Goal: Information Seeking & Learning: Learn about a topic

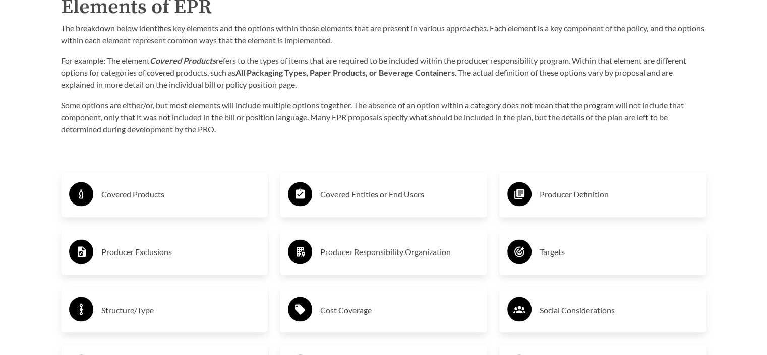
scroll to position [1665, 0]
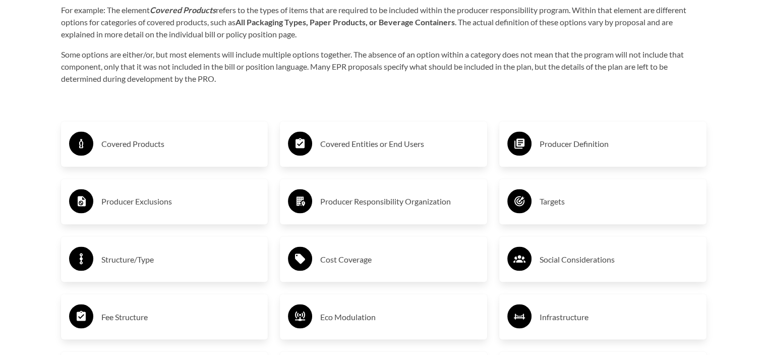
click at [573, 145] on h3 "Producer Definition" at bounding box center [619, 144] width 159 height 16
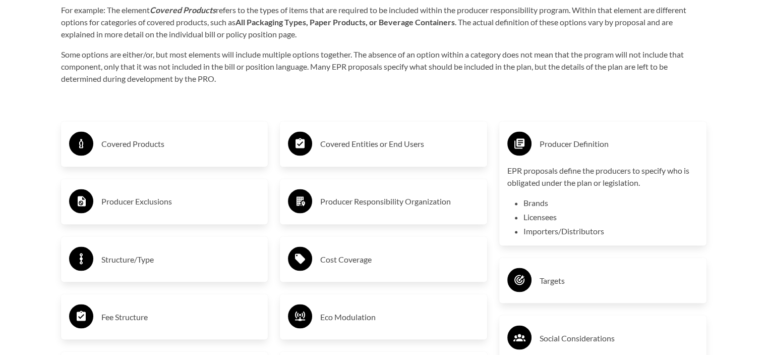
click at [551, 93] on div "Purpose of the Guide EPR for packaging and paper products is gaining attention …" at bounding box center [384, 164] width 678 height 1423
click at [557, 147] on h3 "Producer Definition" at bounding box center [619, 144] width 159 height 16
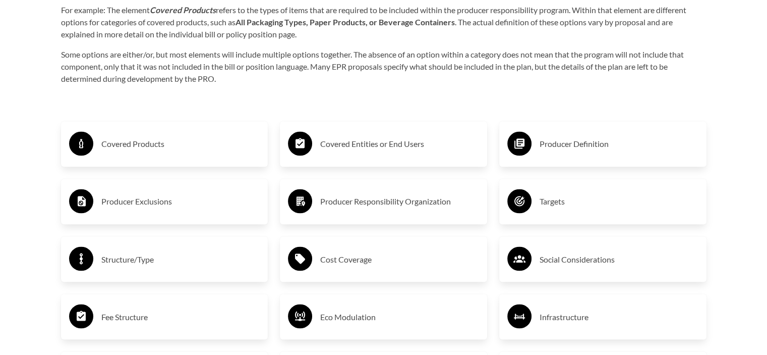
click at [387, 144] on h3 "Covered Entities or End Users" at bounding box center [399, 144] width 159 height 16
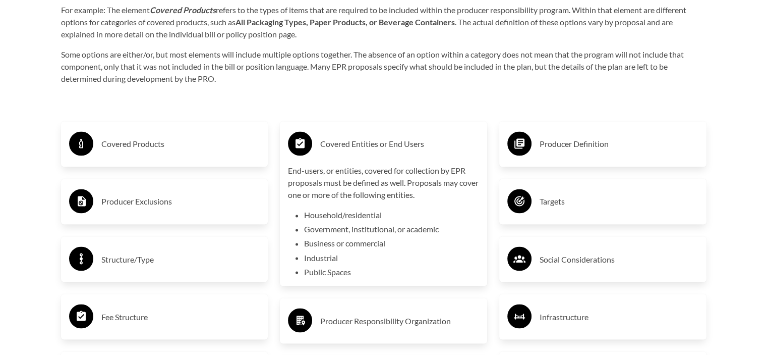
click at [373, 146] on h3 "Covered Entities or End Users" at bounding box center [399, 144] width 159 height 16
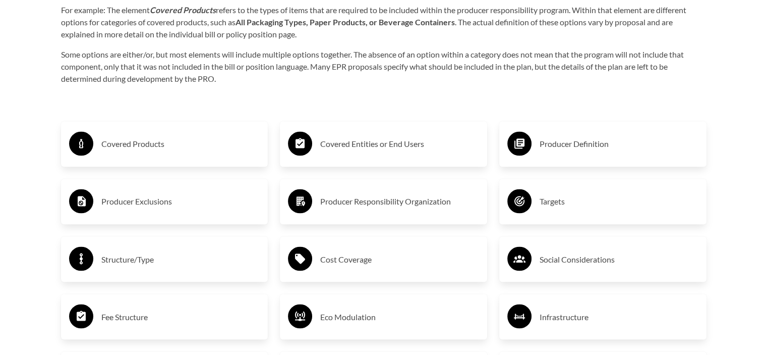
click at [407, 201] on h3 "Producer Responsibility Organization" at bounding box center [399, 201] width 159 height 16
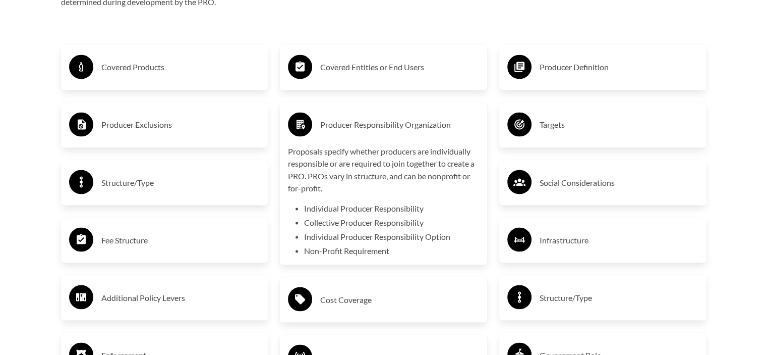
scroll to position [1765, 0]
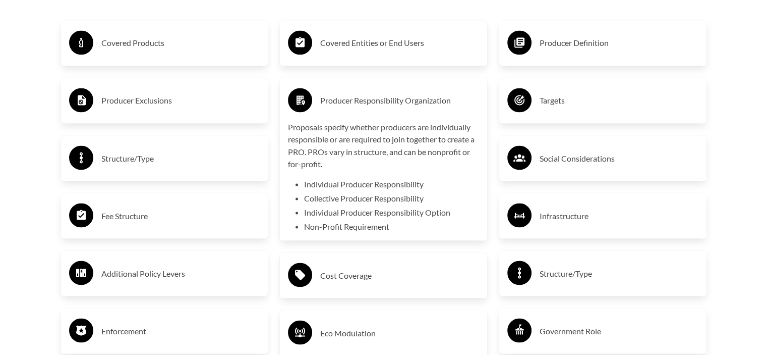
click at [379, 98] on h3 "Producer Responsibility Organization" at bounding box center [399, 100] width 159 height 16
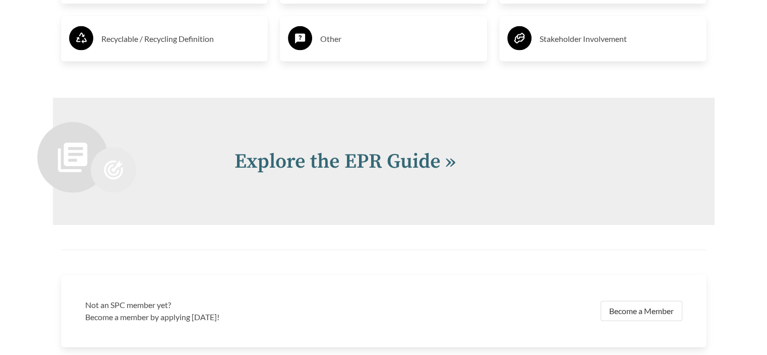
scroll to position [2119, 0]
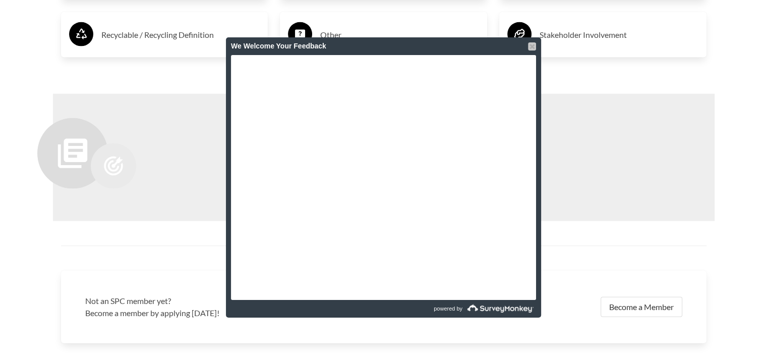
click at [532, 45] on div at bounding box center [532, 46] width 8 height 8
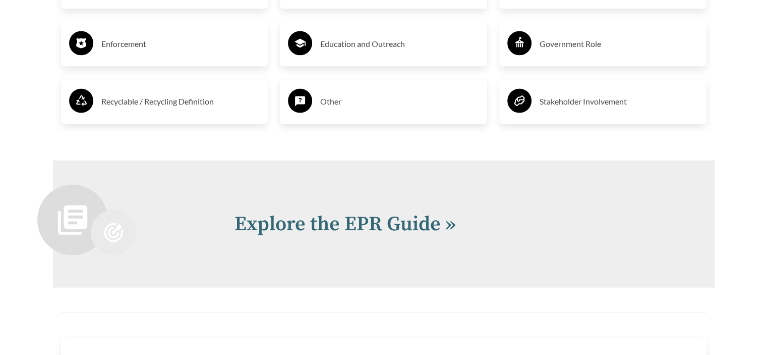
scroll to position [2068, 0]
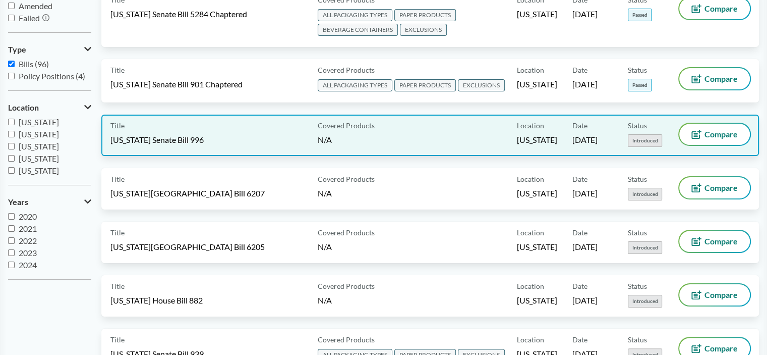
scroll to position [101, 0]
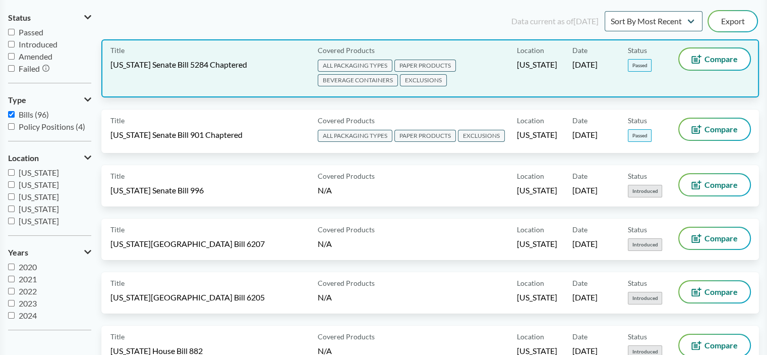
click at [266, 72] on div "Title [US_STATE] Senate Bill 5284 Chaptered" at bounding box center [211, 68] width 203 height 40
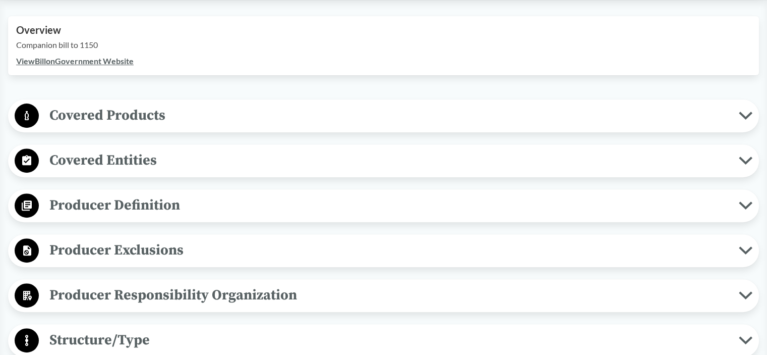
scroll to position [353, 0]
click at [746, 158] on icon at bounding box center [746, 160] width 14 height 8
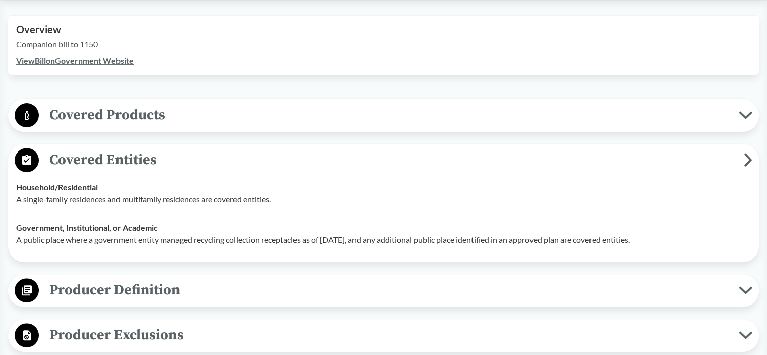
click at [750, 157] on icon at bounding box center [748, 159] width 5 height 11
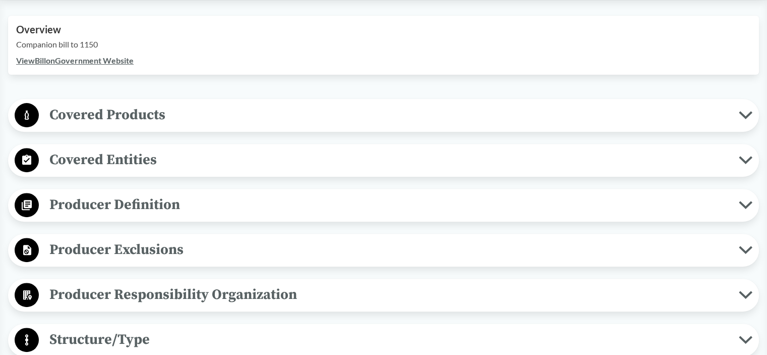
click at [742, 202] on icon at bounding box center [745, 204] width 11 height 5
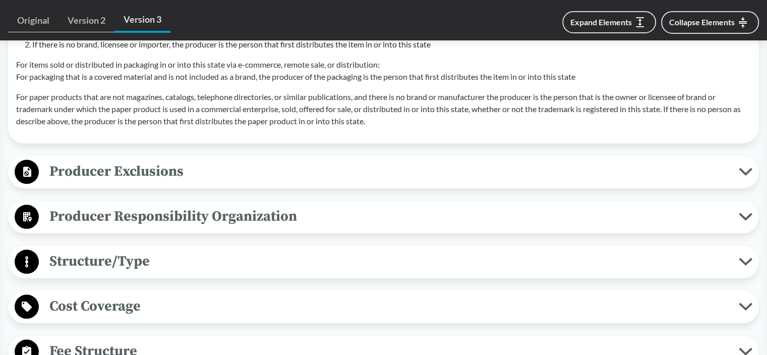
scroll to position [1009, 0]
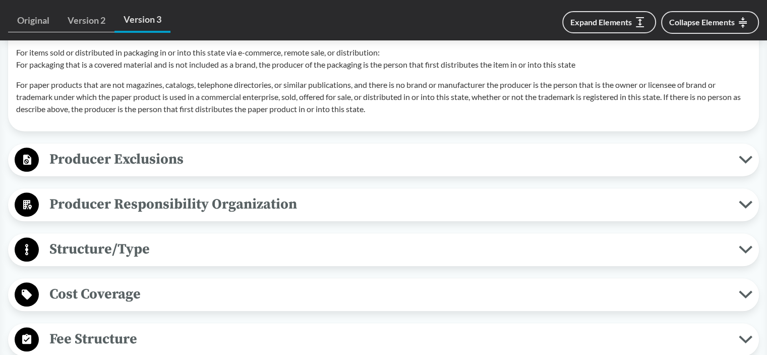
click at [456, 160] on span "Producer Exclusions" at bounding box center [389, 159] width 700 height 23
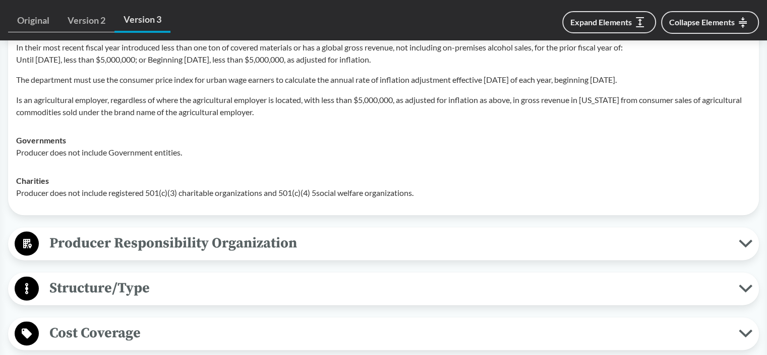
scroll to position [1211, 0]
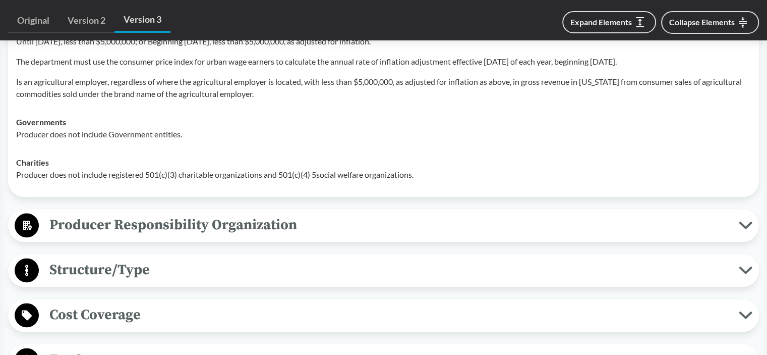
click at [291, 221] on span "Producer Responsibility Organization" at bounding box center [389, 224] width 700 height 23
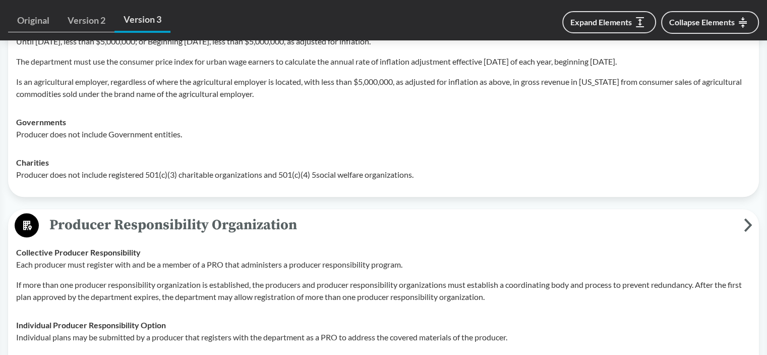
click at [291, 220] on span "Producer Responsibility Organization" at bounding box center [391, 224] width 705 height 23
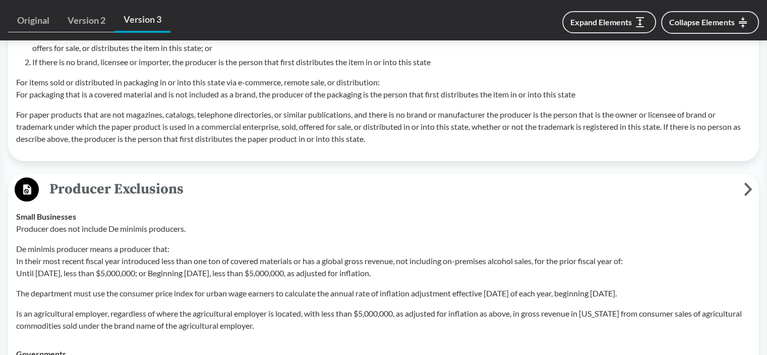
scroll to position [958, 0]
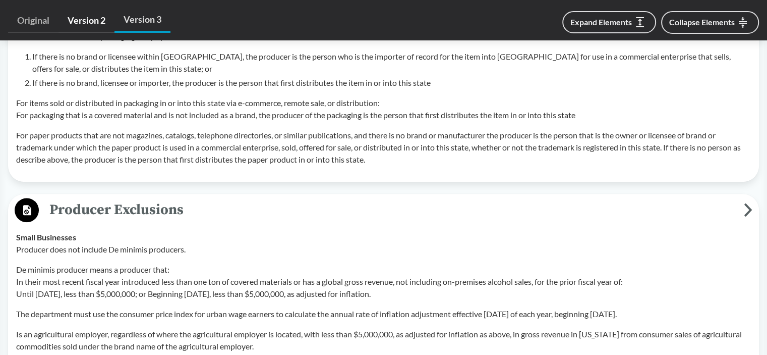
click at [88, 20] on link "Version 2" at bounding box center [87, 20] width 56 height 23
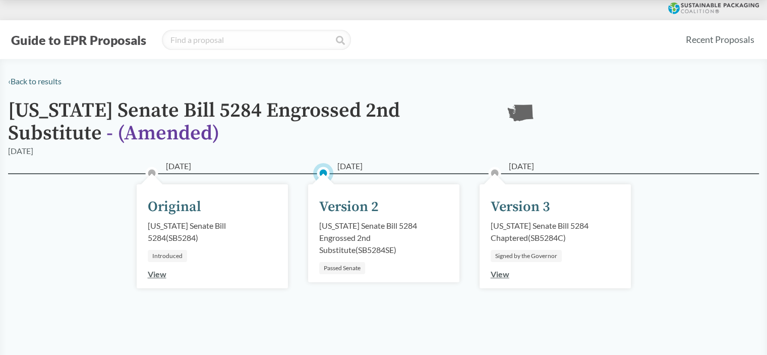
click at [496, 274] on link "View" at bounding box center [500, 274] width 19 height 10
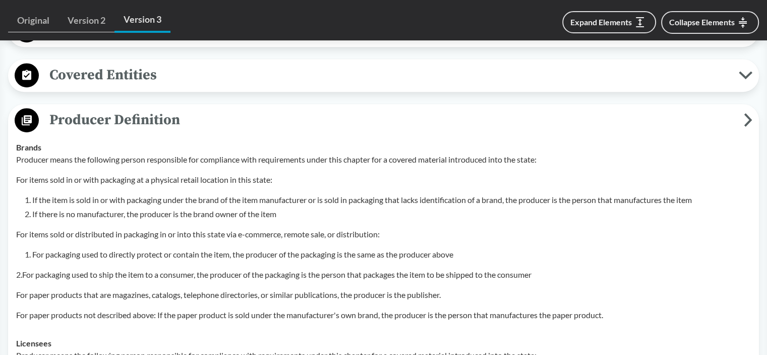
scroll to position [454, 0]
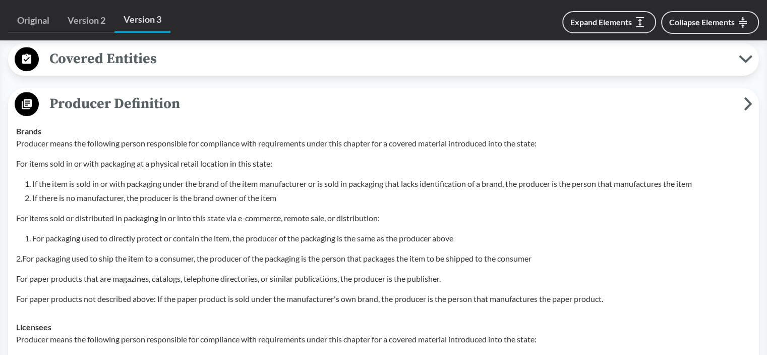
click at [210, 99] on span "Producer Definition" at bounding box center [391, 103] width 705 height 23
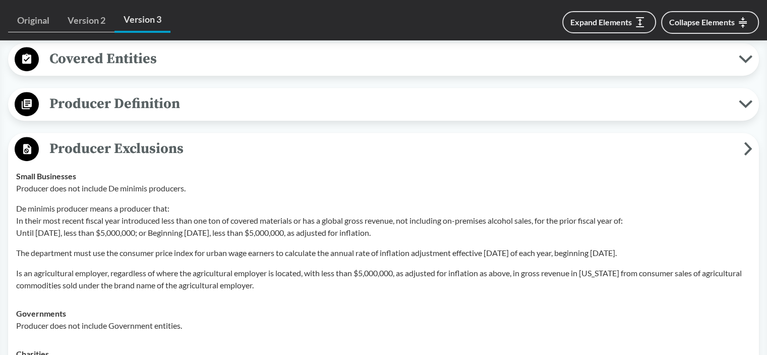
click at [745, 147] on icon at bounding box center [748, 149] width 9 height 14
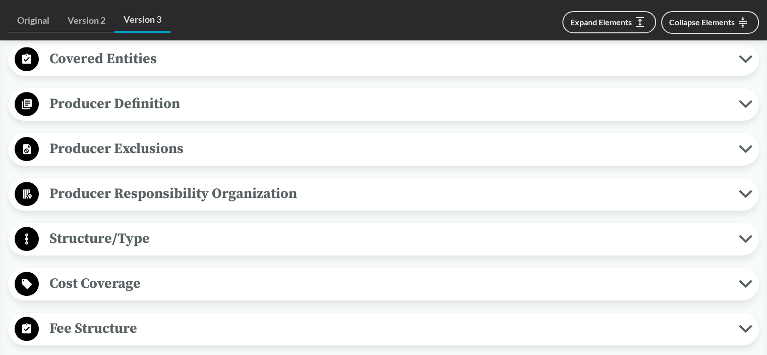
click at [765, 135] on div "‹ Back to results [US_STATE] Senate Bill 5284 Chaptered - ( Passed ) WA [DATE] …" at bounding box center [383, 252] width 767 height 1263
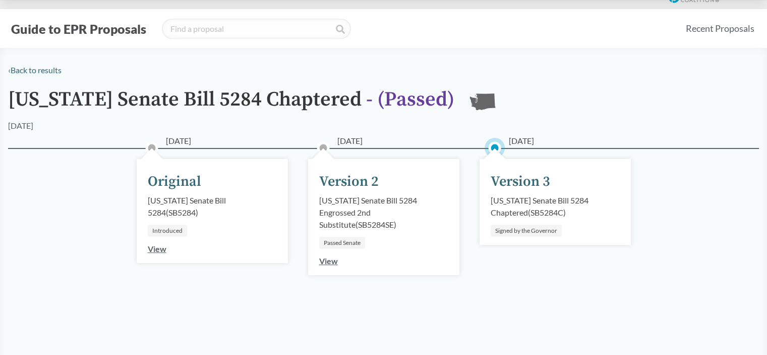
scroll to position [0, 0]
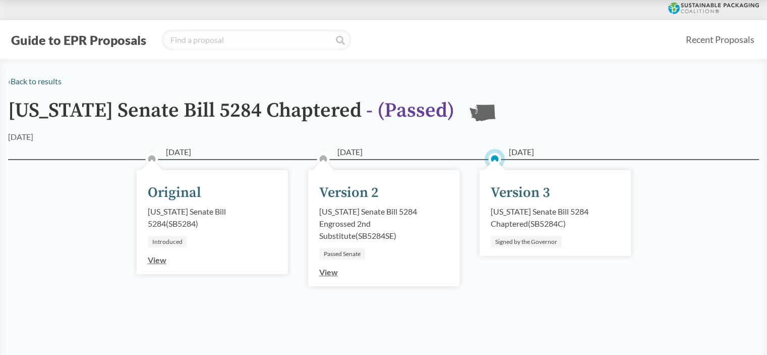
click at [19, 76] on div "‹ Back to results" at bounding box center [383, 81] width 751 height 12
click at [20, 79] on link "‹ Back to results" at bounding box center [34, 81] width 53 height 10
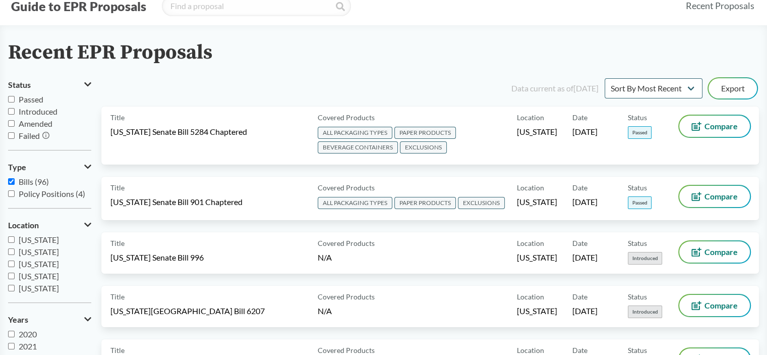
scroll to position [50, 0]
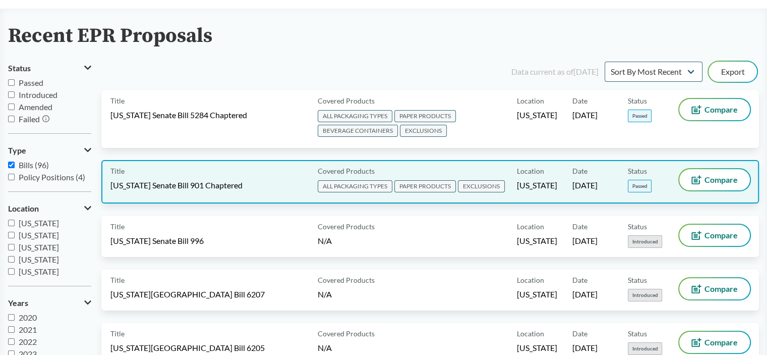
click at [482, 182] on span "EXCLUSIONS" at bounding box center [481, 186] width 47 height 12
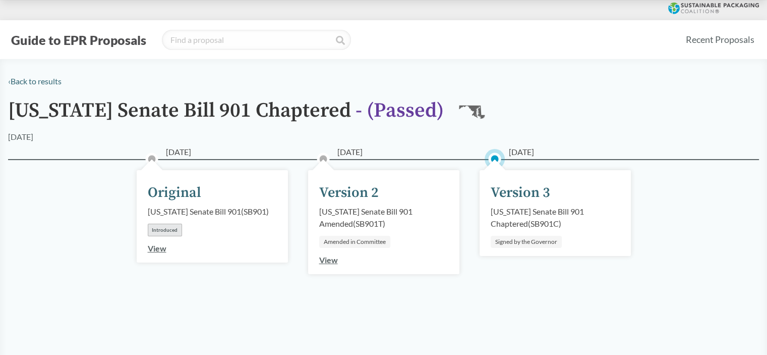
click at [514, 189] on div "Version 3" at bounding box center [521, 192] width 60 height 21
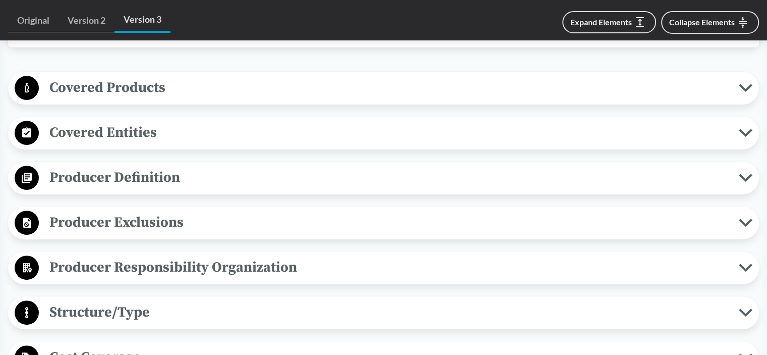
scroll to position [404, 0]
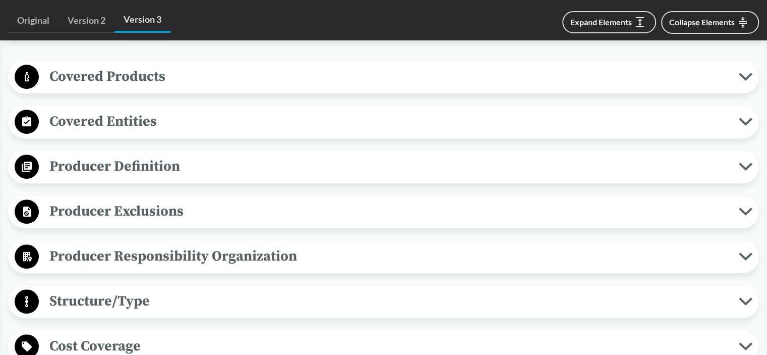
click at [163, 211] on span "Producer Exclusions" at bounding box center [389, 211] width 700 height 23
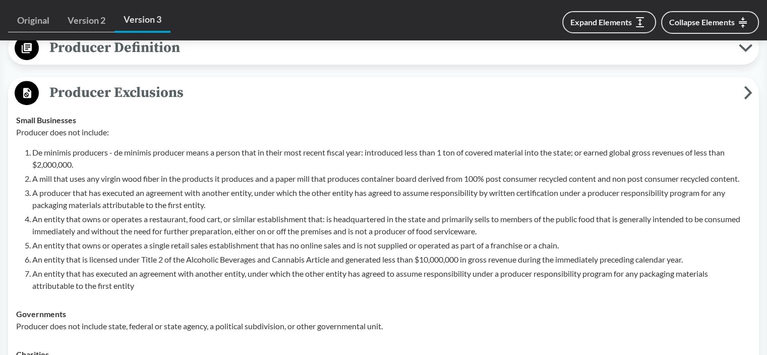
scroll to position [504, 0]
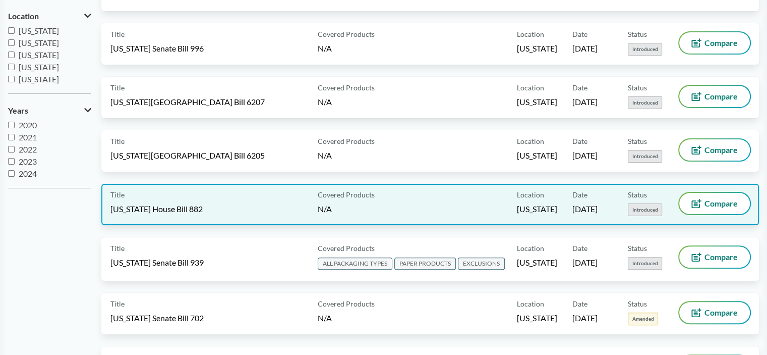
scroll to position [252, 0]
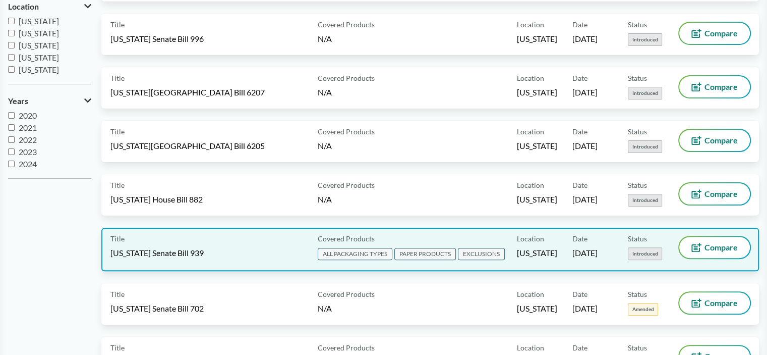
click at [247, 244] on div "Title [US_STATE] Senate Bill 939" at bounding box center [211, 249] width 203 height 25
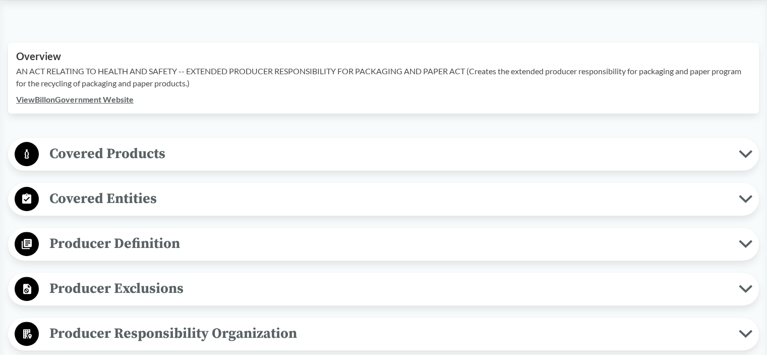
scroll to position [303, 0]
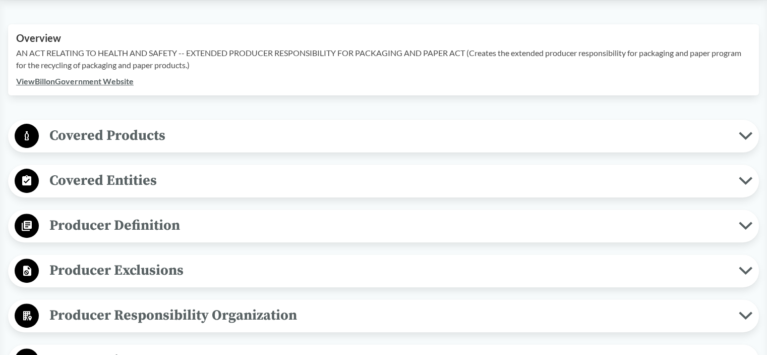
click at [218, 278] on span "Producer Exclusions" at bounding box center [389, 270] width 700 height 23
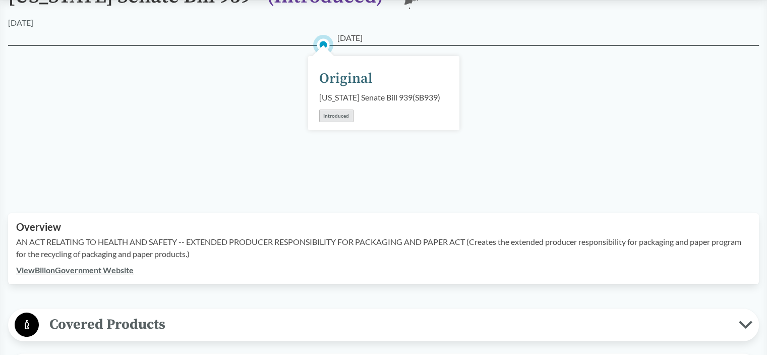
scroll to position [0, 0]
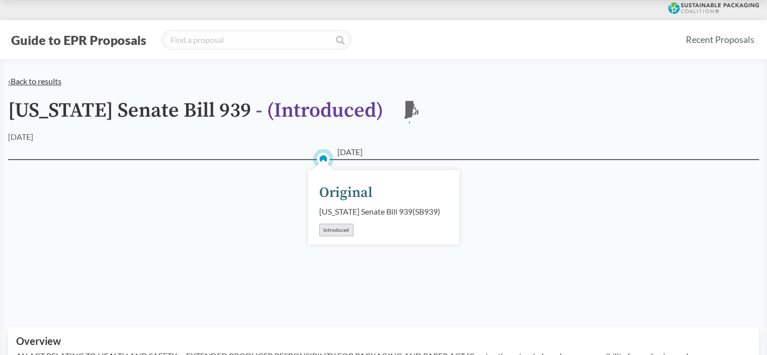
click at [32, 80] on link "‹ Back to results" at bounding box center [34, 81] width 53 height 10
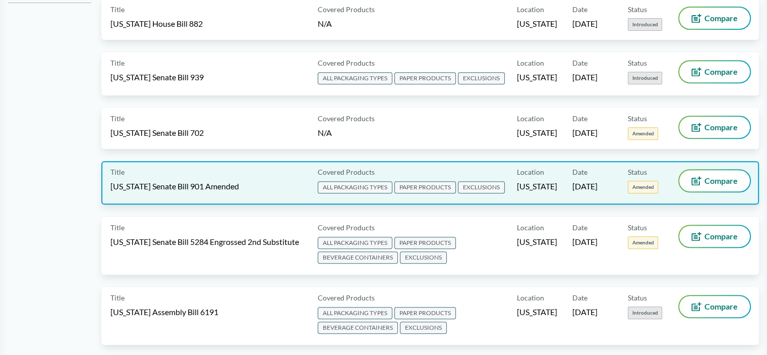
scroll to position [454, 0]
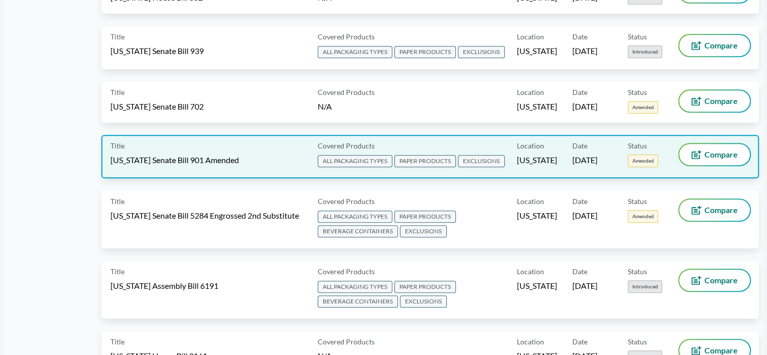
click at [234, 157] on div "Title [US_STATE] Senate Bill 901 Amended" at bounding box center [211, 156] width 203 height 25
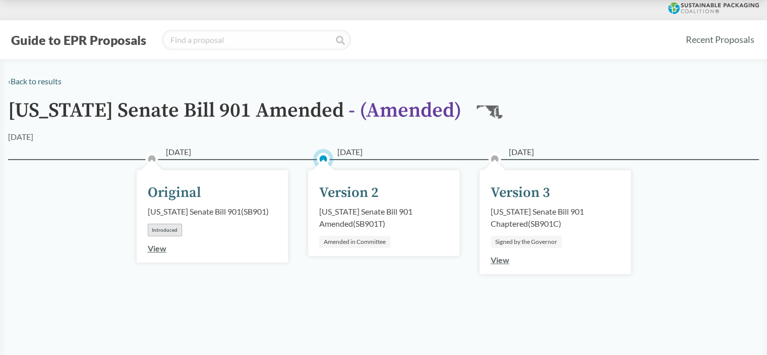
click at [500, 261] on link "View" at bounding box center [500, 260] width 19 height 10
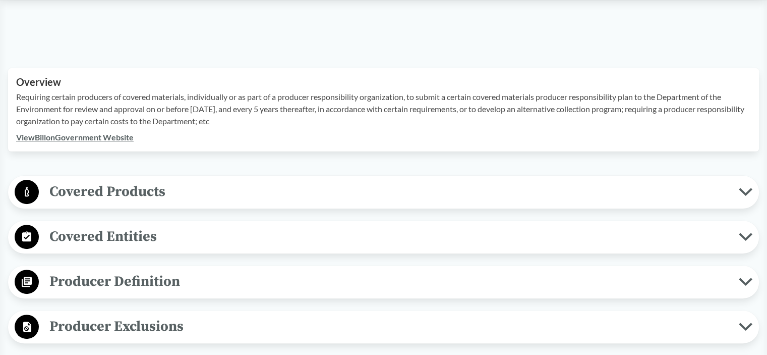
scroll to position [303, 0]
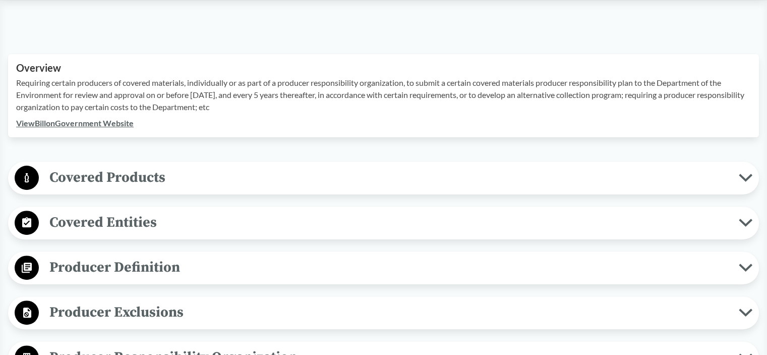
click at [264, 310] on span "Producer Exclusions" at bounding box center [389, 312] width 700 height 23
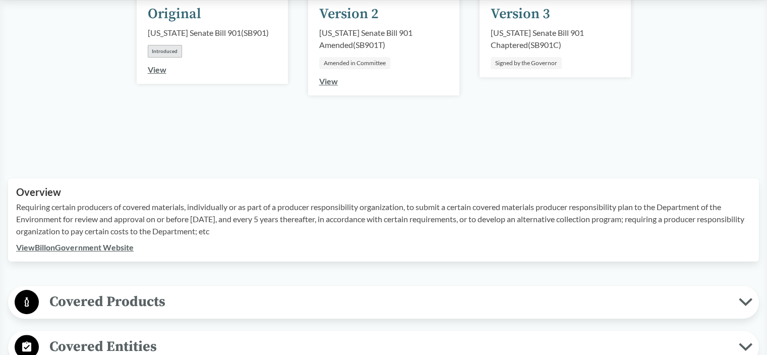
scroll to position [0, 0]
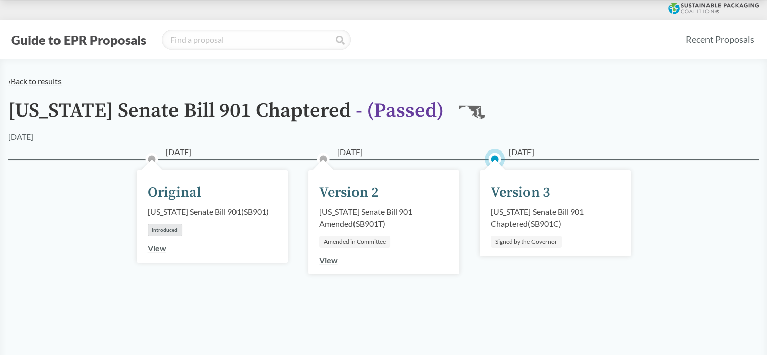
click at [19, 77] on link "‹ Back to results" at bounding box center [34, 81] width 53 height 10
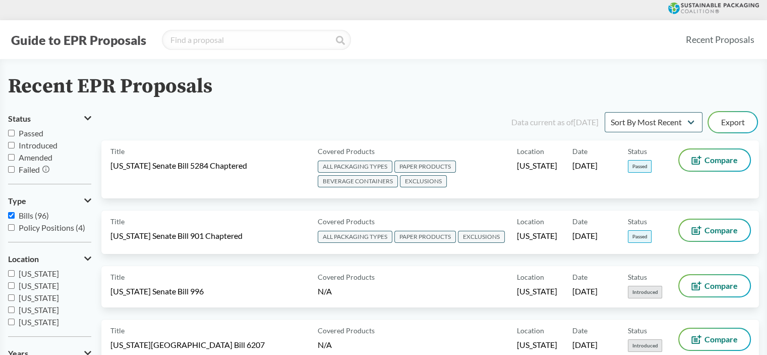
click at [10, 131] on input "Passed" at bounding box center [11, 133] width 7 height 7
checkbox input "true"
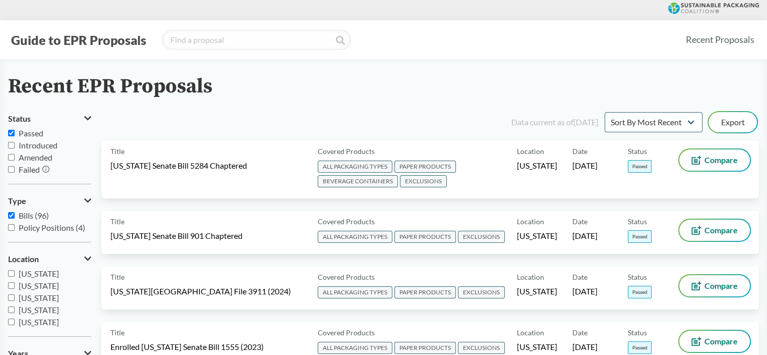
click at [11, 156] on input "Amended" at bounding box center [11, 157] width 7 height 7
checkbox input "true"
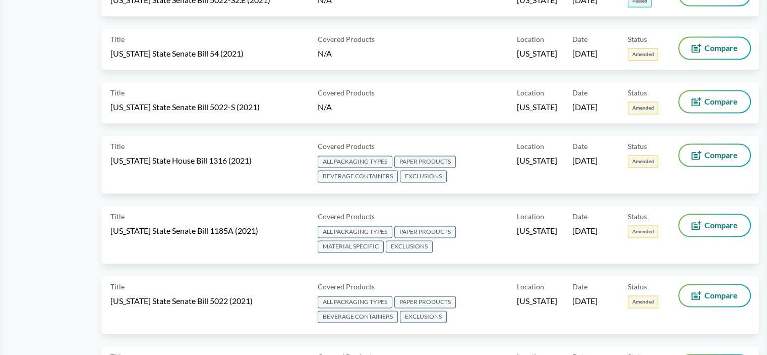
scroll to position [1397, 0]
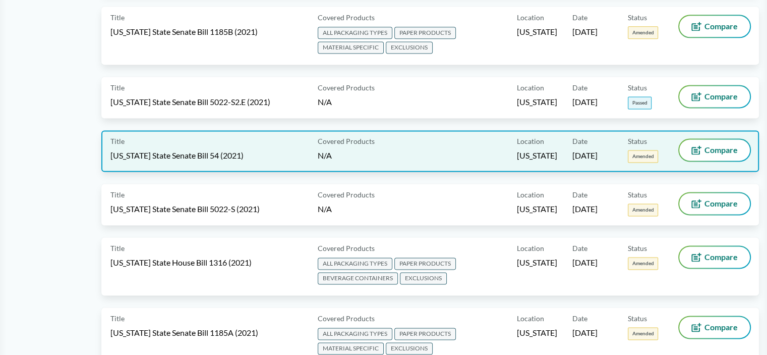
click at [258, 139] on div "Title California State Senate Bill 54 (2021)" at bounding box center [211, 150] width 203 height 23
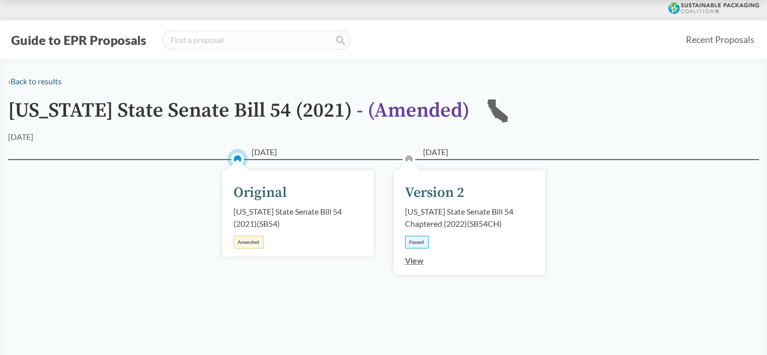
click at [416, 261] on link "View" at bounding box center [414, 260] width 19 height 10
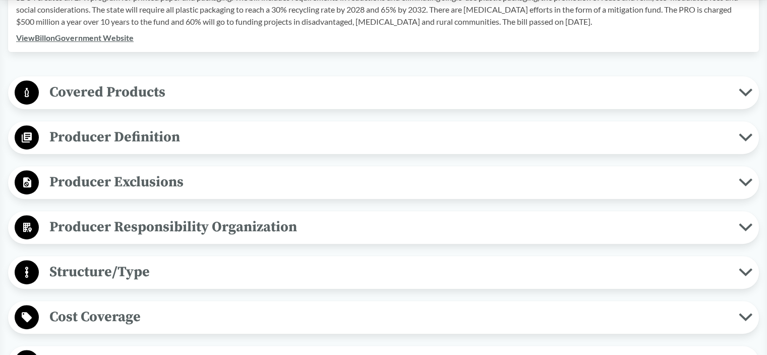
scroll to position [404, 0]
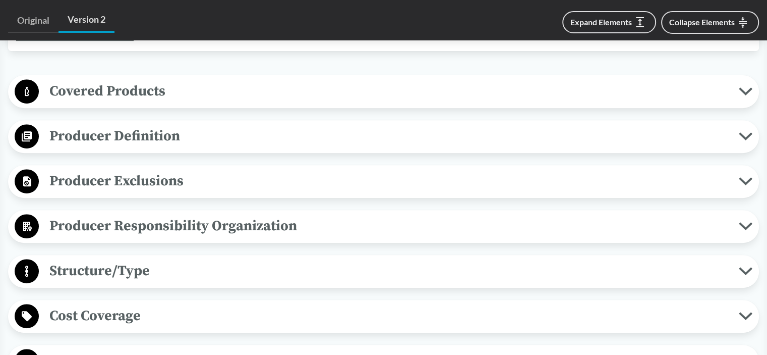
click at [187, 187] on span "Producer Exclusions" at bounding box center [389, 180] width 700 height 23
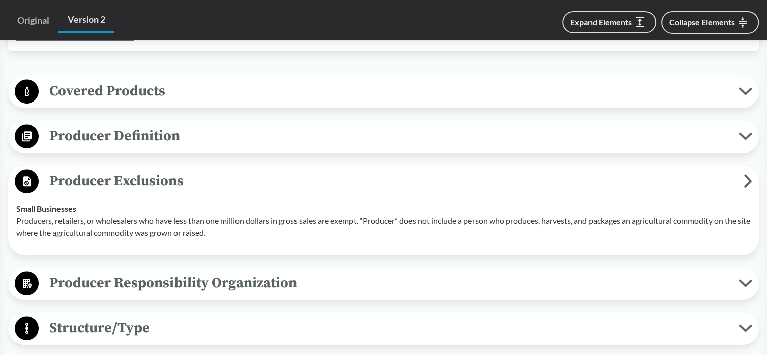
click at [747, 181] on icon at bounding box center [748, 181] width 9 height 14
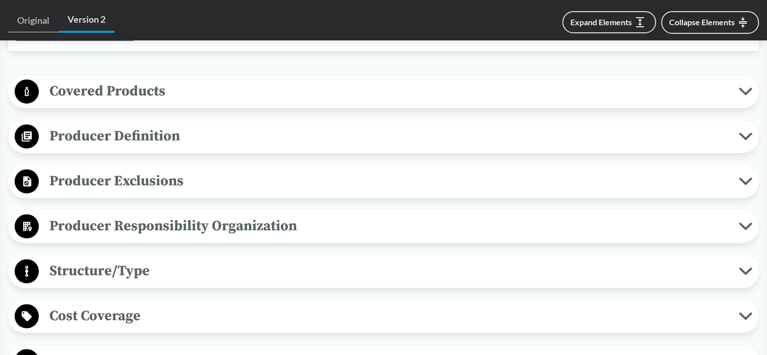
click at [743, 138] on icon at bounding box center [746, 136] width 14 height 8
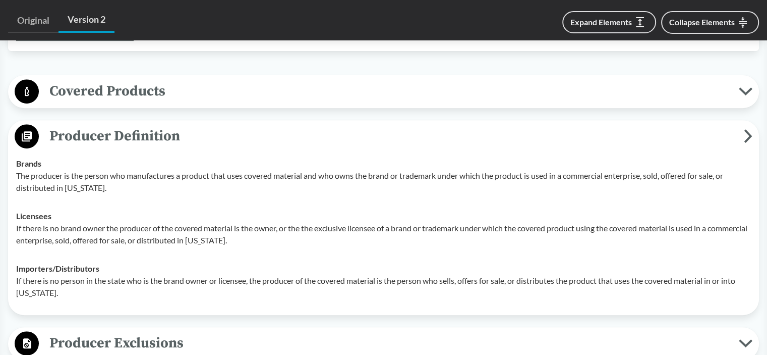
click at [748, 135] on icon at bounding box center [748, 136] width 9 height 14
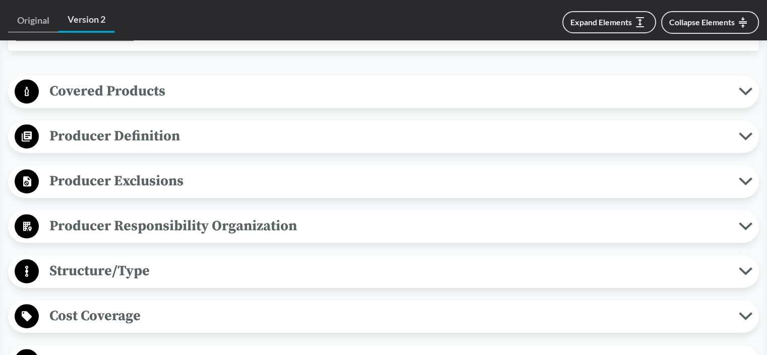
click at [743, 87] on icon at bounding box center [746, 91] width 14 height 8
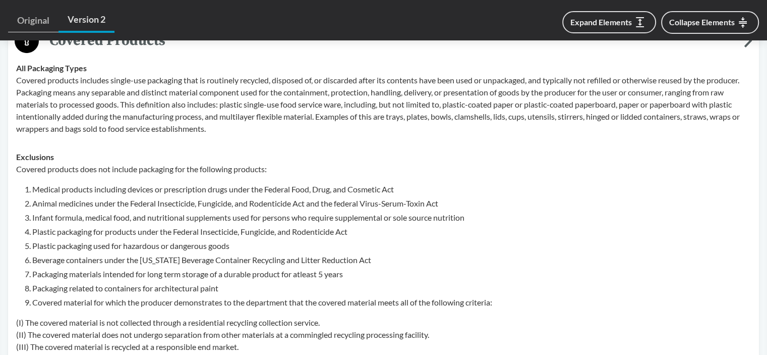
scroll to position [353, 0]
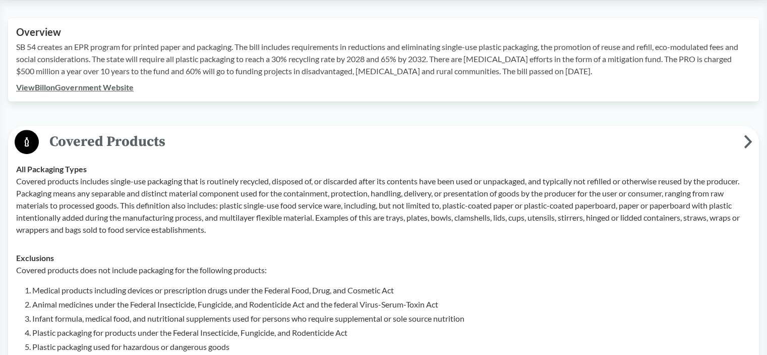
click at [739, 142] on span "Covered Products" at bounding box center [391, 141] width 705 height 23
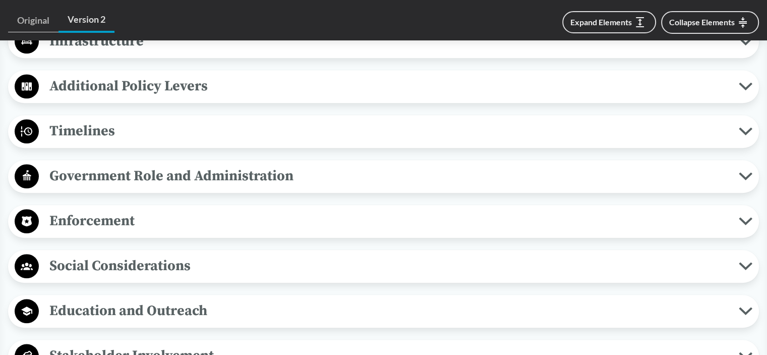
scroll to position [908, 0]
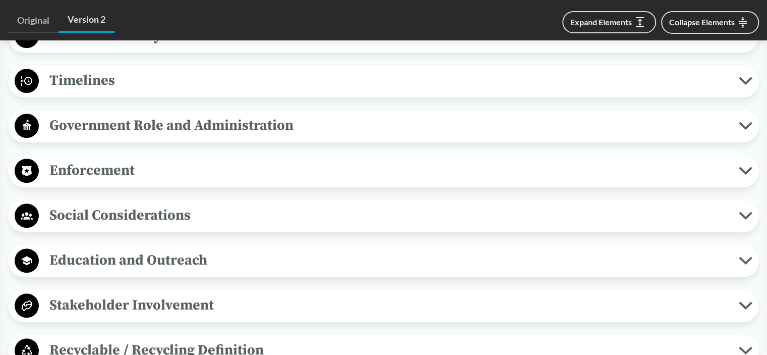
click at [140, 76] on span "Timelines" at bounding box center [389, 80] width 700 height 23
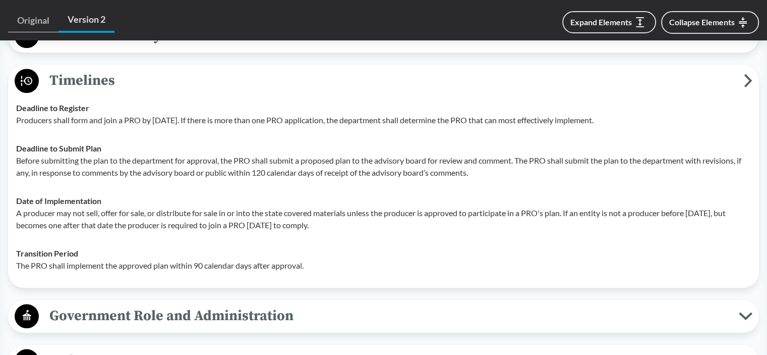
drag, startPoint x: 298, startPoint y: 246, endPoint x: 207, endPoint y: 287, distance: 99.3
drag, startPoint x: 207, startPoint y: 287, endPoint x: 120, endPoint y: 262, distance: 90.8
click at [120, 262] on p "The PRO shall implement the approved plan within 90 calendar days after approva…" at bounding box center [383, 265] width 735 height 12
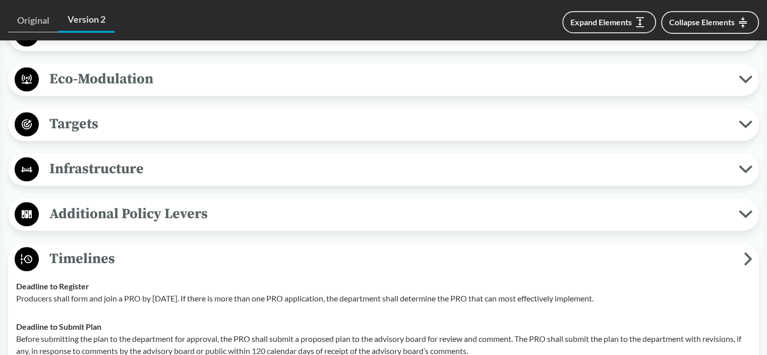
scroll to position [757, 0]
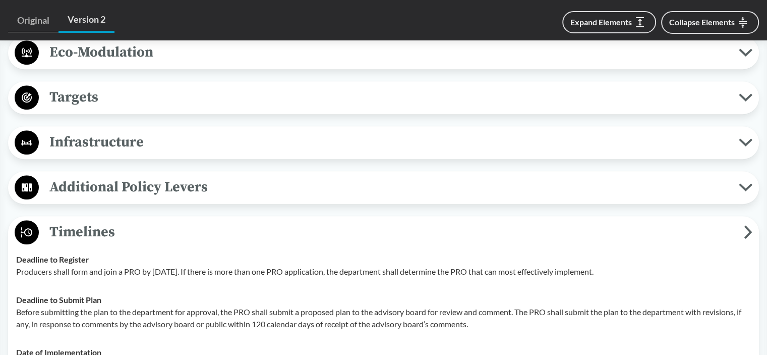
click at [190, 229] on span "Timelines" at bounding box center [391, 231] width 705 height 23
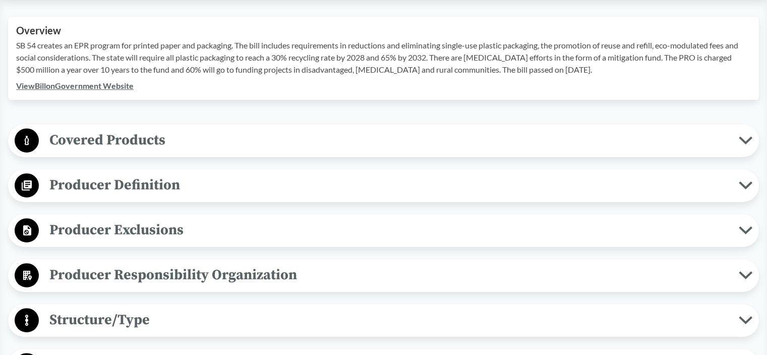
scroll to position [353, 0]
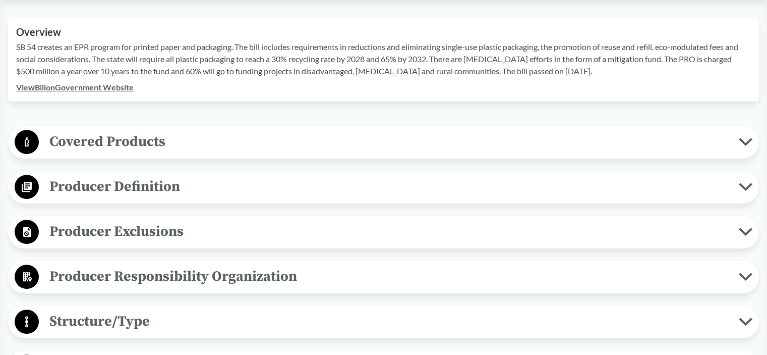
click at [203, 228] on span "Producer Exclusions" at bounding box center [389, 231] width 700 height 23
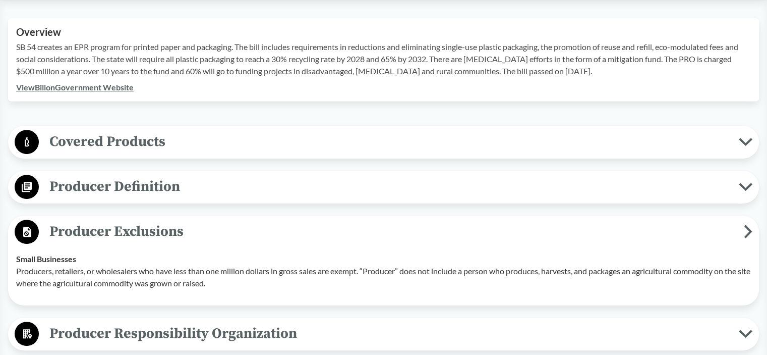
click at [242, 223] on span "Producer Exclusions" at bounding box center [391, 231] width 705 height 23
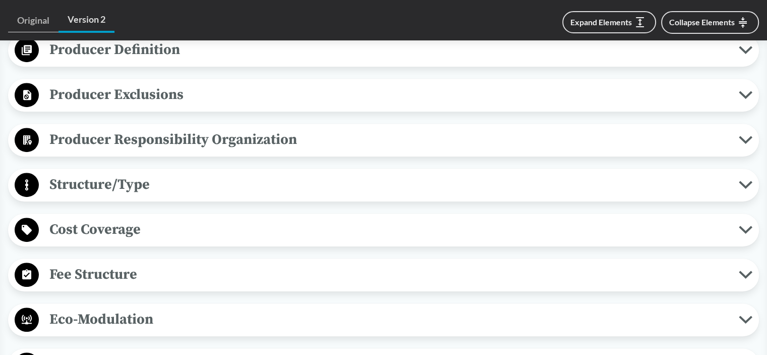
scroll to position [504, 0]
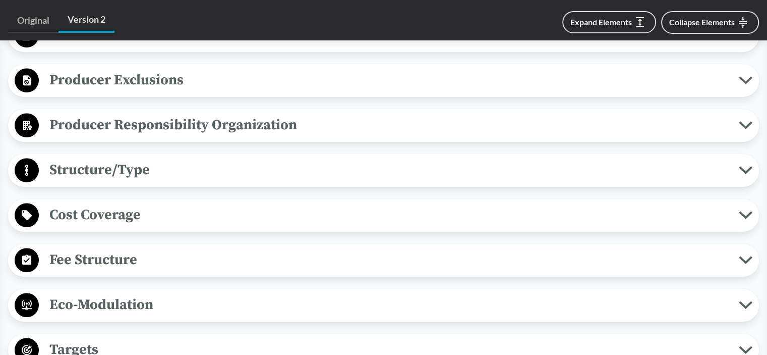
click at [186, 215] on span "Cost Coverage" at bounding box center [389, 214] width 700 height 23
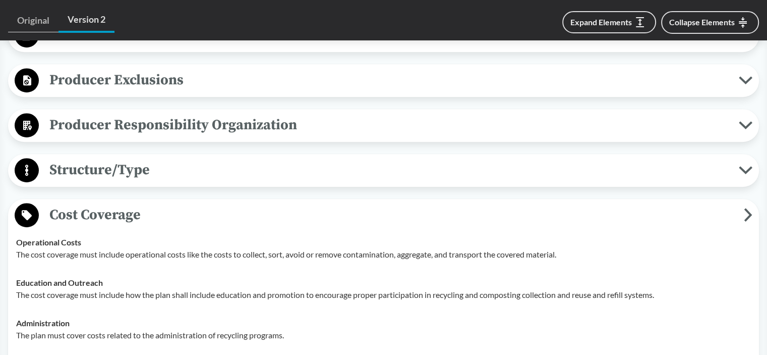
scroll to position [555, 0]
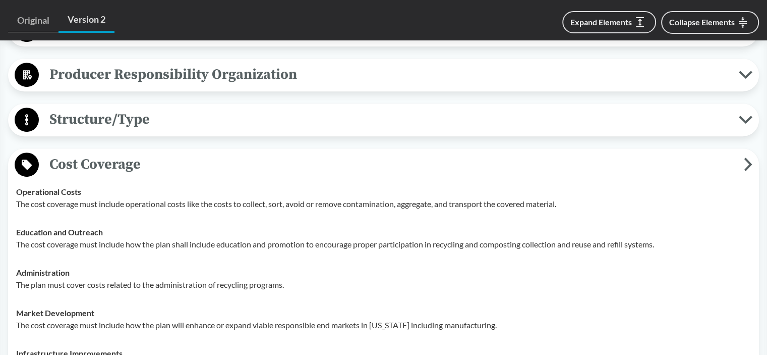
click at [171, 157] on span "Cost Coverage" at bounding box center [391, 164] width 705 height 23
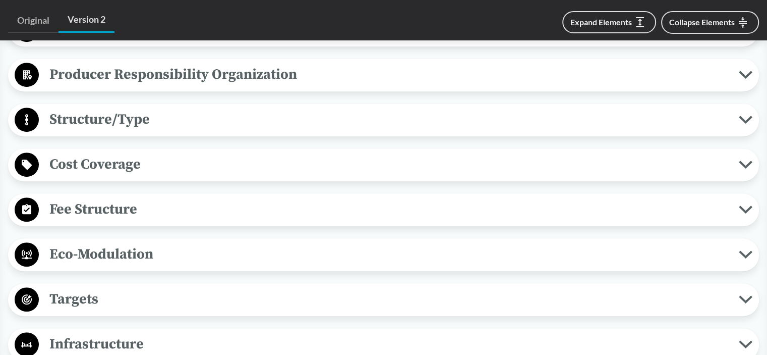
click at [161, 207] on span "Fee Structure" at bounding box center [389, 209] width 700 height 23
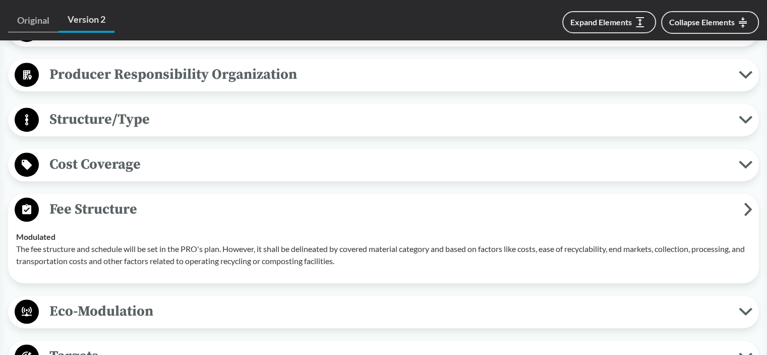
click at [154, 203] on span "Fee Structure" at bounding box center [391, 209] width 705 height 23
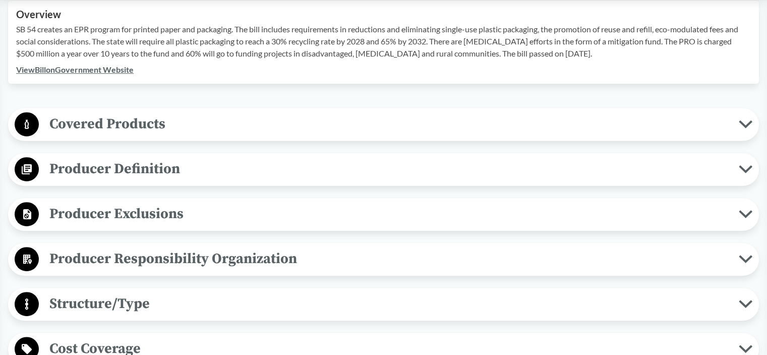
scroll to position [353, 0]
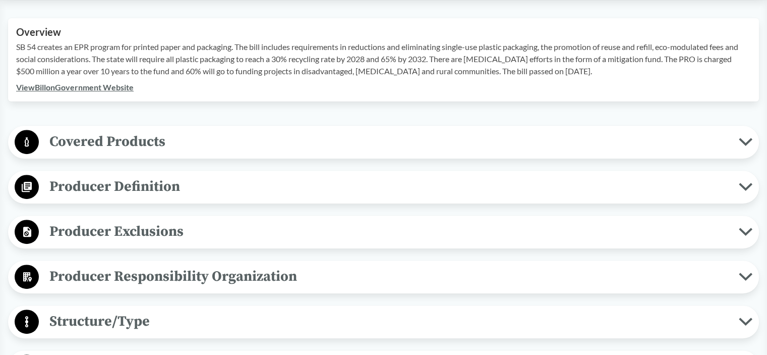
click at [204, 183] on span "Producer Definition" at bounding box center [389, 186] width 700 height 23
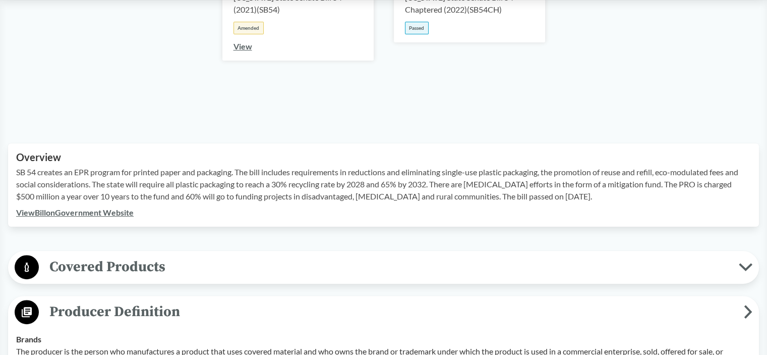
scroll to position [202, 0]
